Goal: Task Accomplishment & Management: Manage account settings

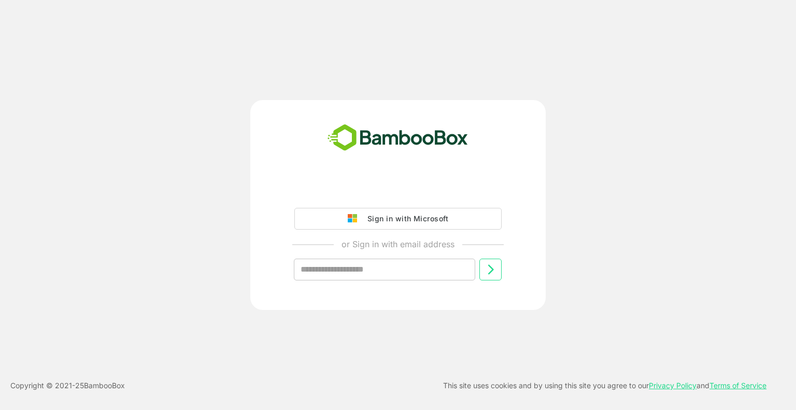
click at [379, 211] on button "Sign in with Microsoft" at bounding box center [397, 219] width 207 height 22
click at [398, 218] on div "Sign in with Microsoft" at bounding box center [405, 218] width 86 height 13
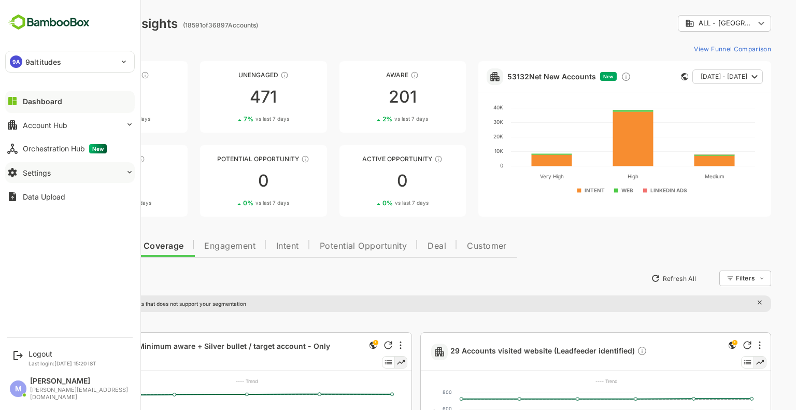
click at [46, 176] on div "Settings" at bounding box center [37, 172] width 28 height 9
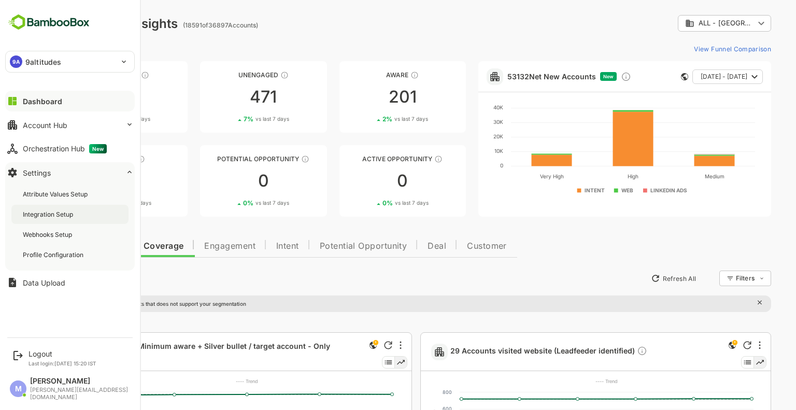
click at [69, 214] on div "Integration Setup" at bounding box center [49, 214] width 52 height 9
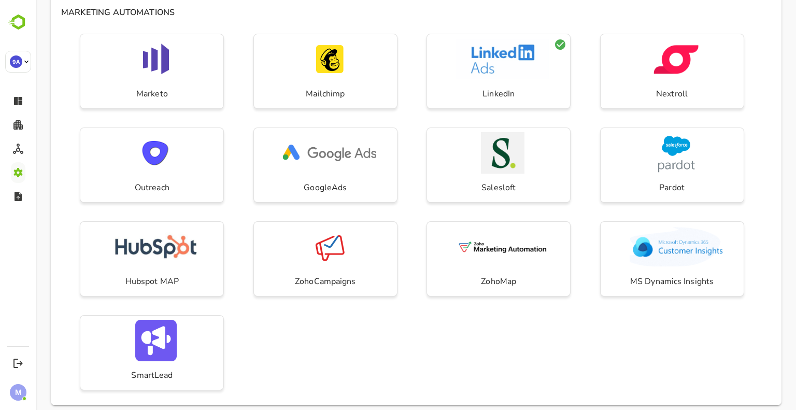
scroll to position [371, 0]
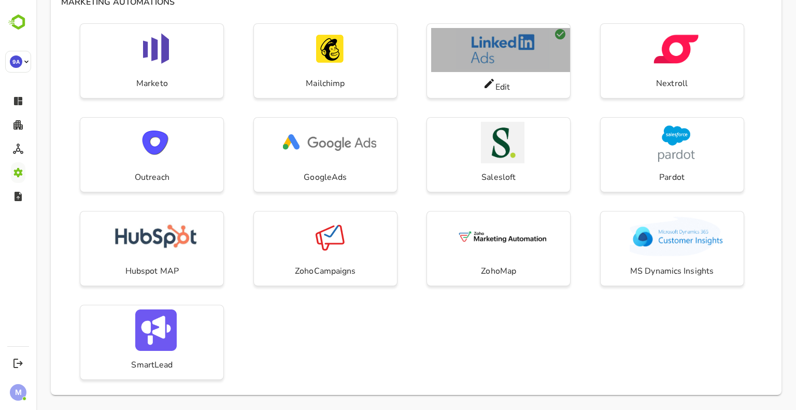
click at [510, 45] on img "button" at bounding box center [502, 48] width 93 height 41
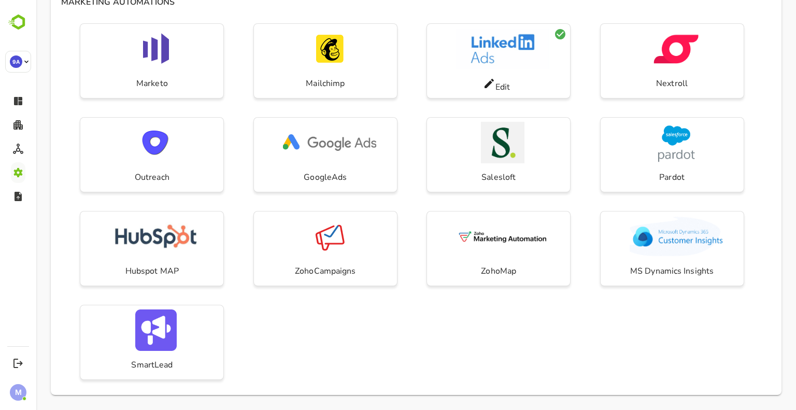
click at [494, 92] on div "Edit" at bounding box center [496, 85] width 27 height 16
click at [486, 83] on icon at bounding box center [488, 83] width 9 height 9
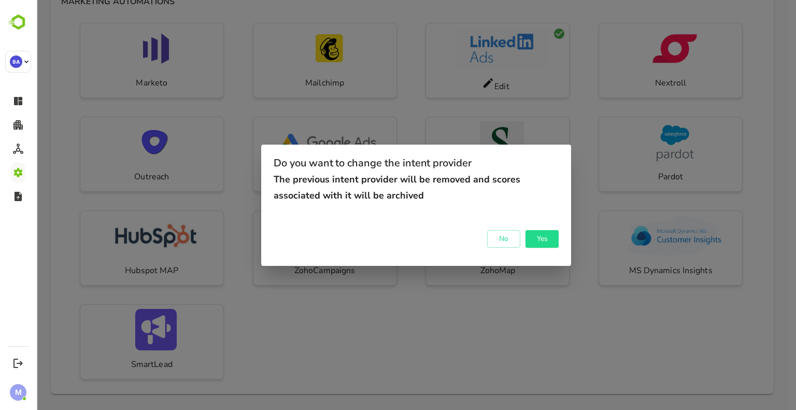
click at [468, 358] on div "Do you want to change the intent provider The previous intent provider will be …" at bounding box center [415, 205] width 759 height 410
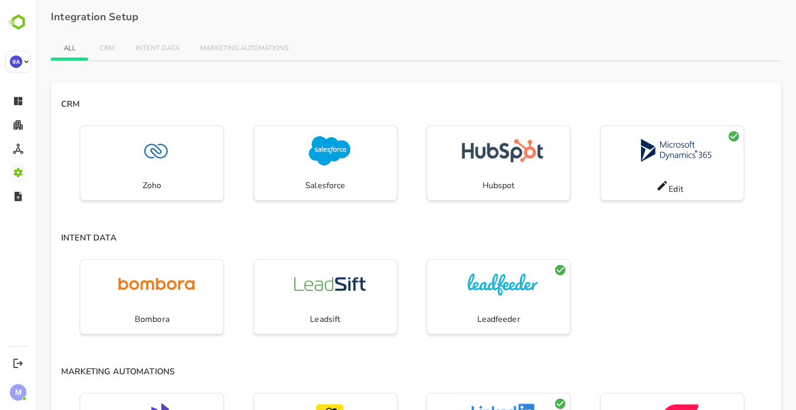
scroll to position [0, 0]
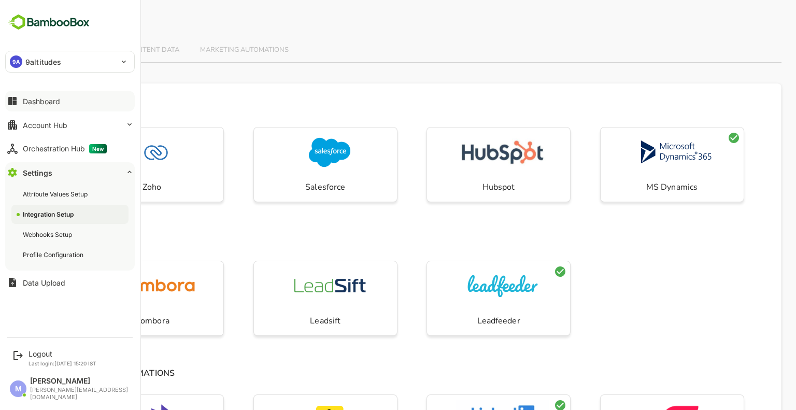
click at [40, 106] on button "Dashboard" at bounding box center [70, 101] width 130 height 21
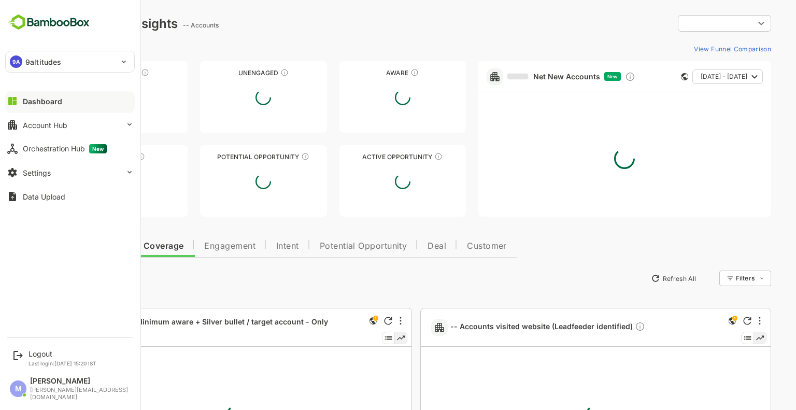
type input "**********"
